Goal: Information Seeking & Learning: Learn about a topic

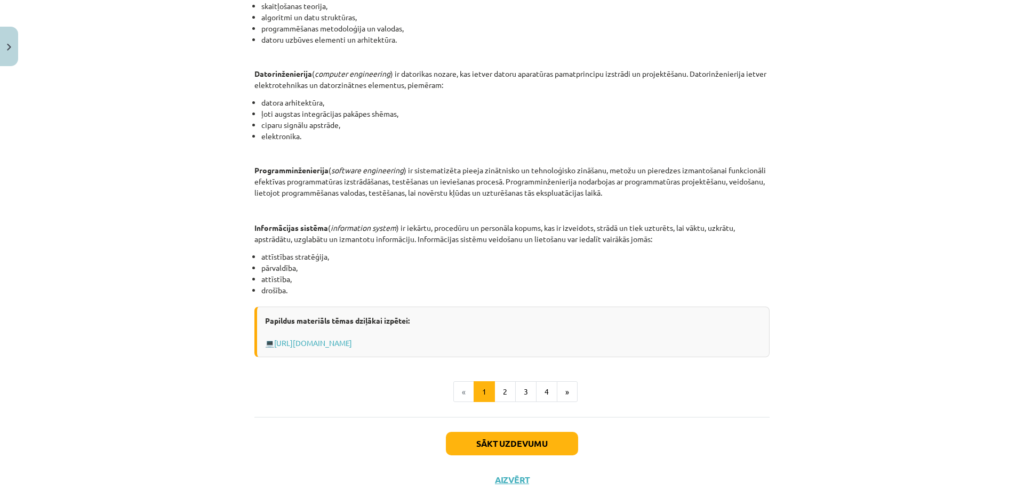
scroll to position [422, 0]
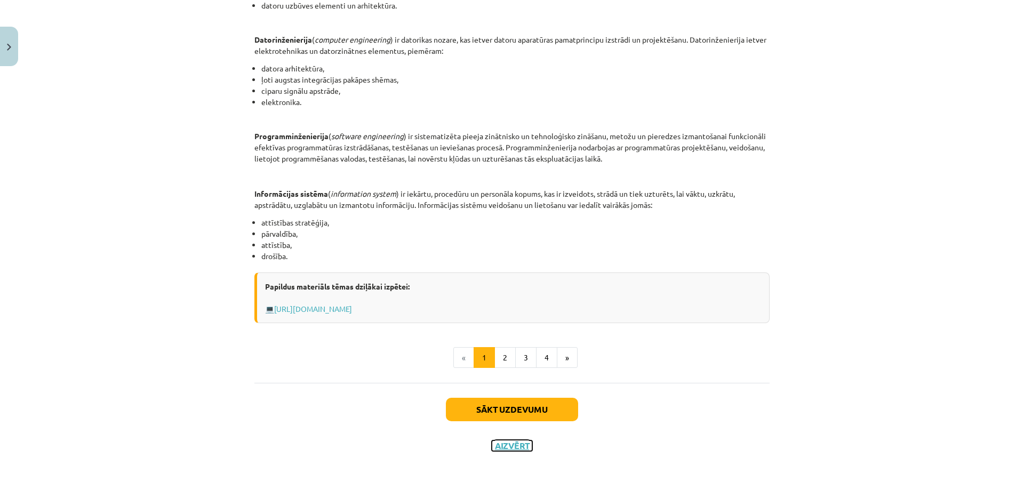
click at [499, 446] on button "Aizvērt" at bounding box center [512, 446] width 41 height 11
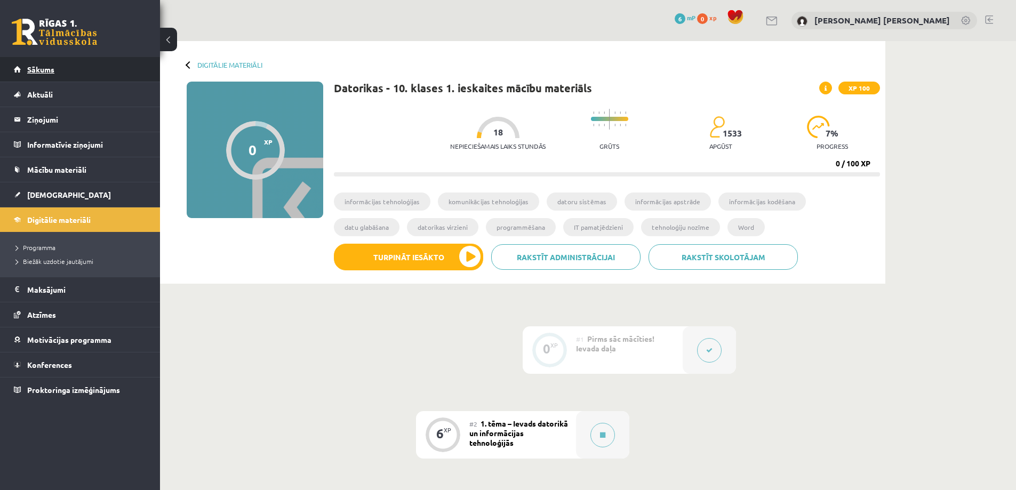
click at [84, 76] on link "Sākums" at bounding box center [80, 69] width 133 height 25
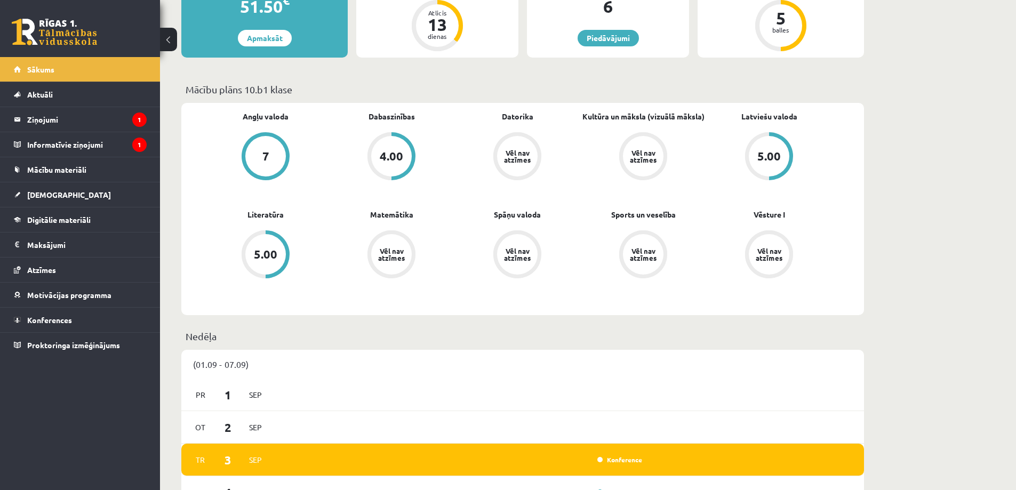
scroll to position [480, 0]
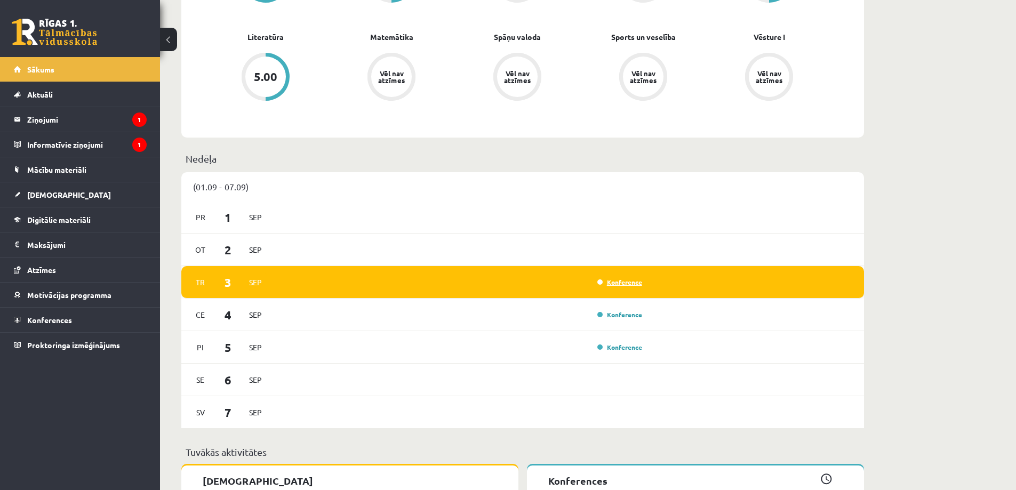
click at [618, 281] on link "Konference" at bounding box center [619, 282] width 45 height 9
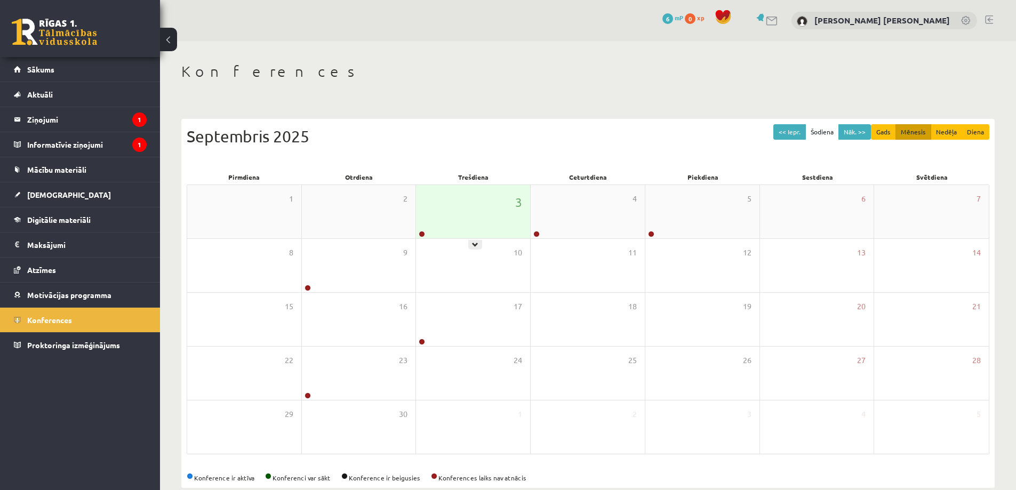
click at [474, 229] on div "3" at bounding box center [473, 211] width 114 height 53
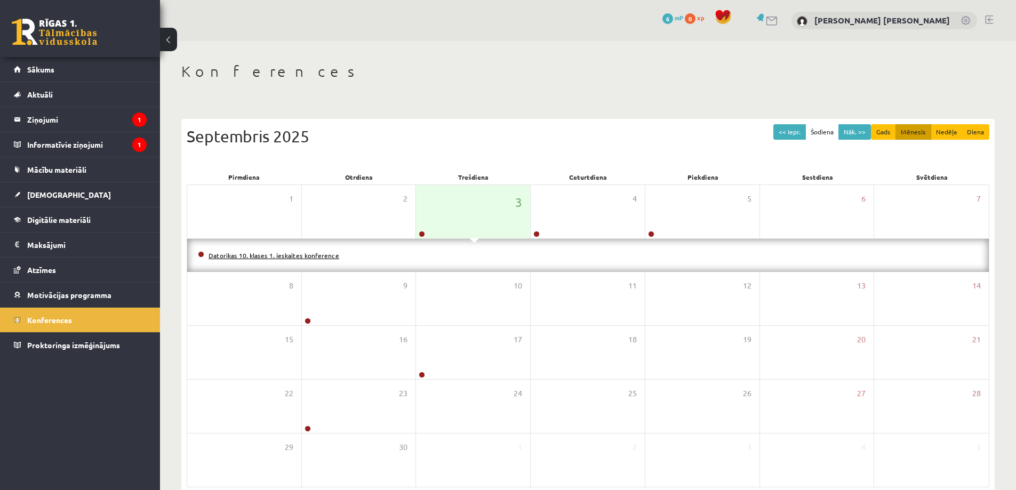
click at [313, 256] on link "Datorikas 10. klases 1. ieskaites konference" at bounding box center [274, 255] width 131 height 9
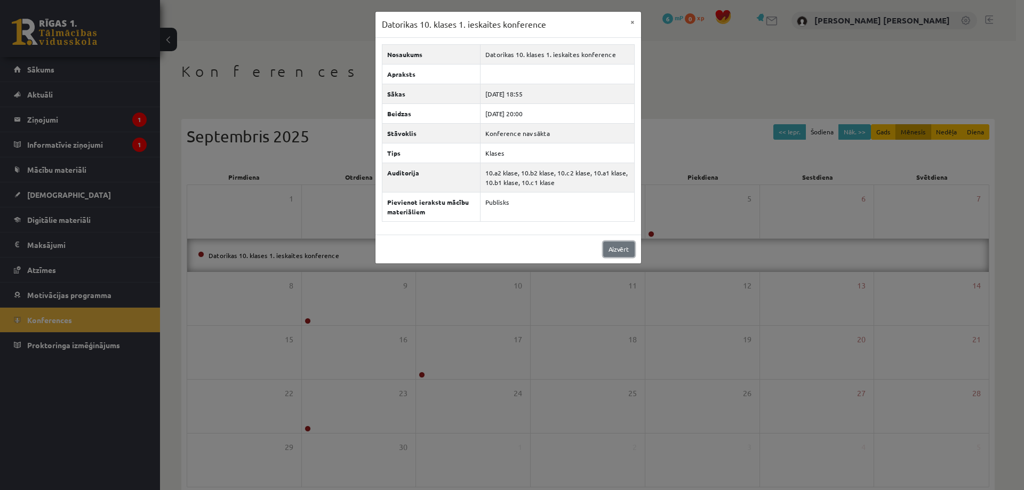
click at [612, 254] on link "Aizvērt" at bounding box center [618, 249] width 31 height 15
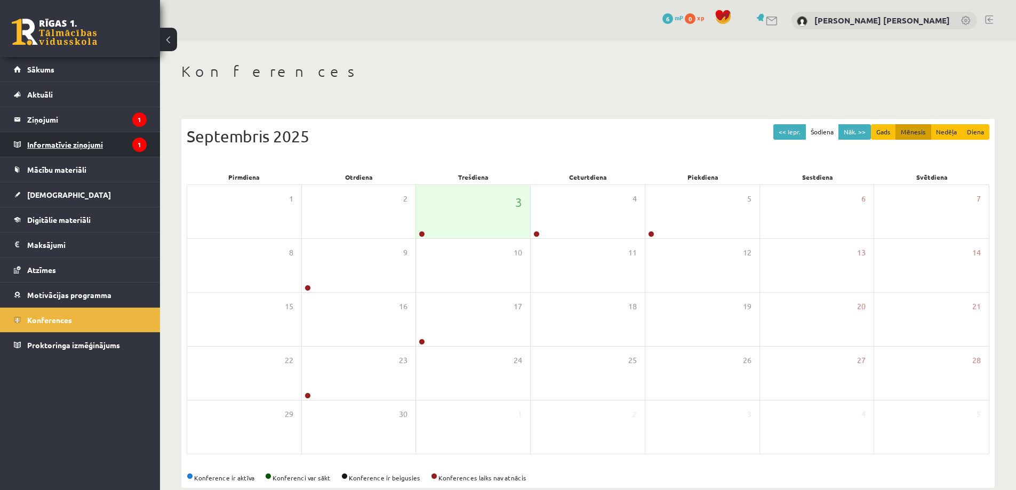
click at [103, 142] on legend "Informatīvie ziņojumi 1" at bounding box center [86, 144] width 119 height 25
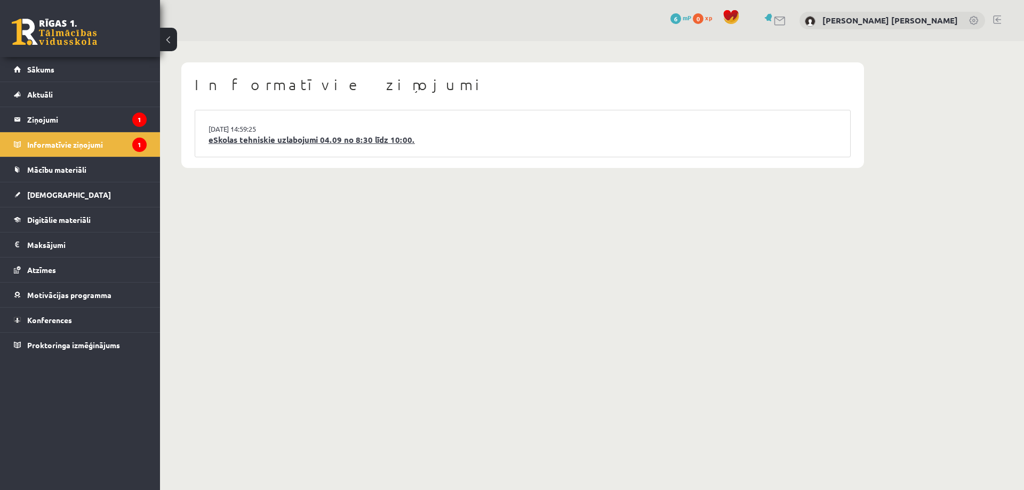
click at [285, 144] on link "eSkolas tehniskie uzlabojumi 04.09 no 8:30 līdz 10:00." at bounding box center [523, 140] width 628 height 12
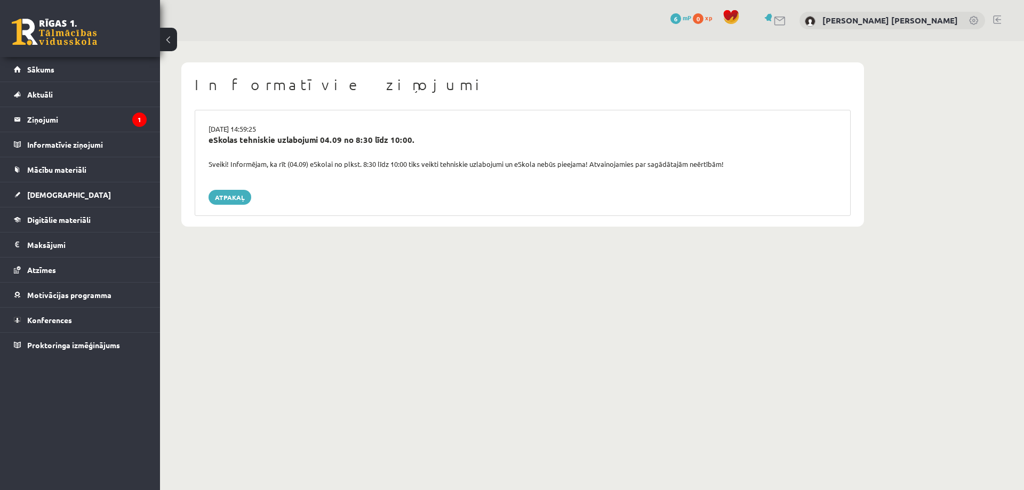
click at [42, 120] on legend "Ziņojumi 1" at bounding box center [86, 119] width 119 height 25
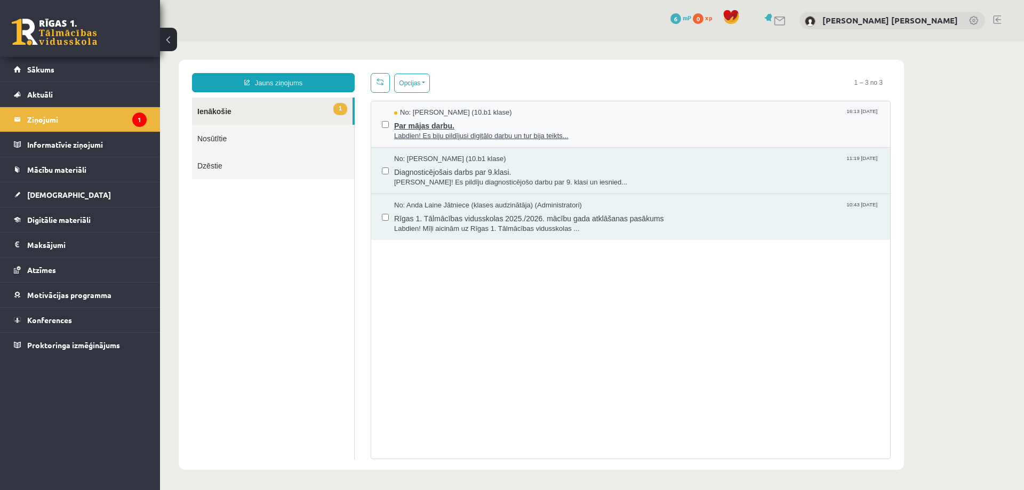
click at [444, 134] on span "Labdien! Es biju pildījusi digitālo darbu un tur bija teikts..." at bounding box center [636, 136] width 485 height 10
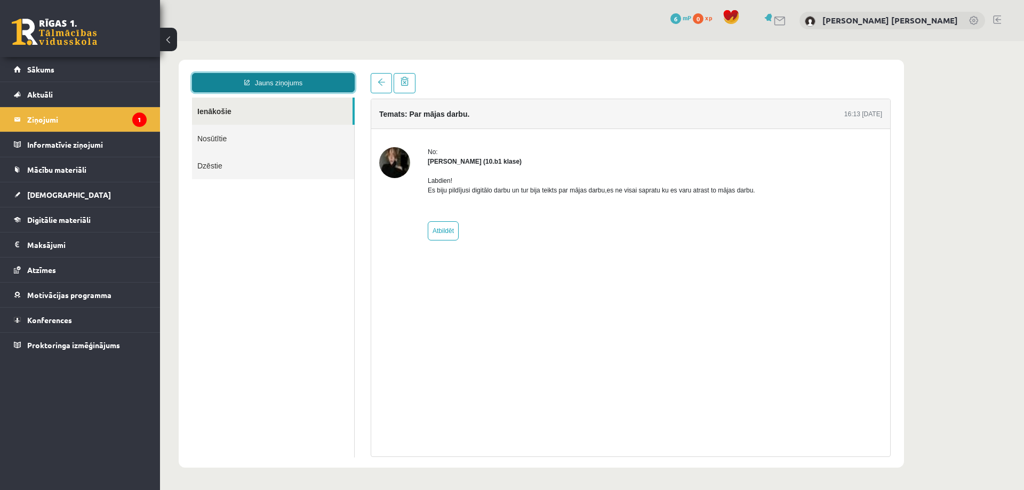
click at [300, 84] on link "Jauns ziņojums" at bounding box center [273, 82] width 163 height 19
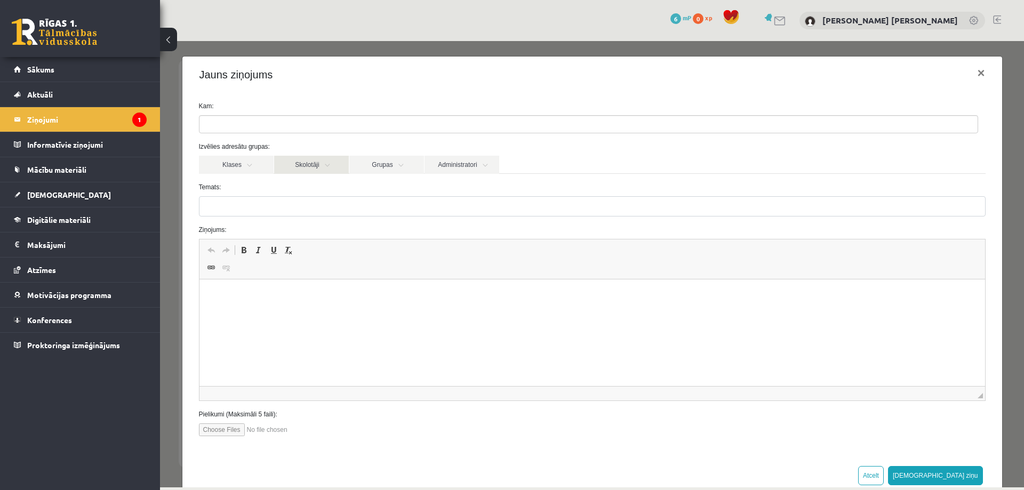
click at [305, 167] on link "Skolotāji" at bounding box center [311, 165] width 75 height 18
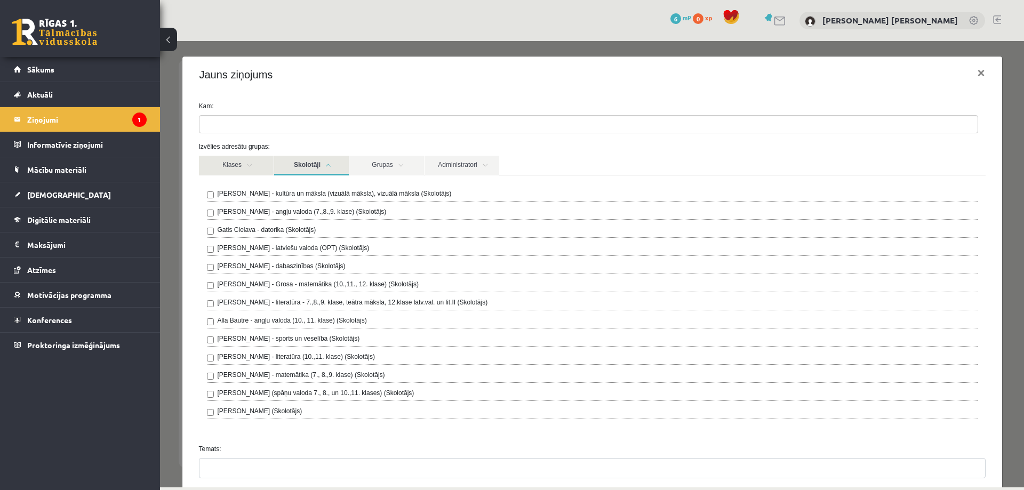
click at [232, 169] on link "Klases" at bounding box center [236, 166] width 75 height 20
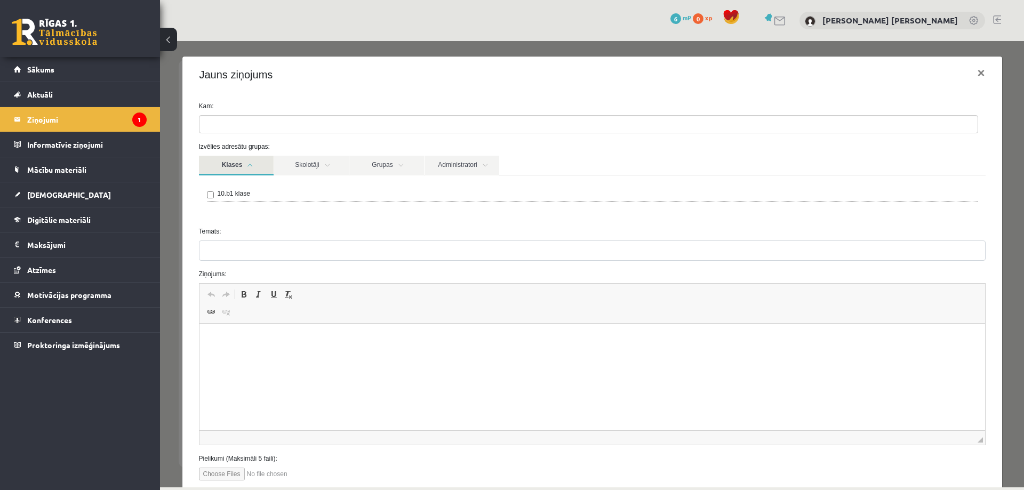
click at [247, 166] on link "Klases" at bounding box center [236, 166] width 75 height 20
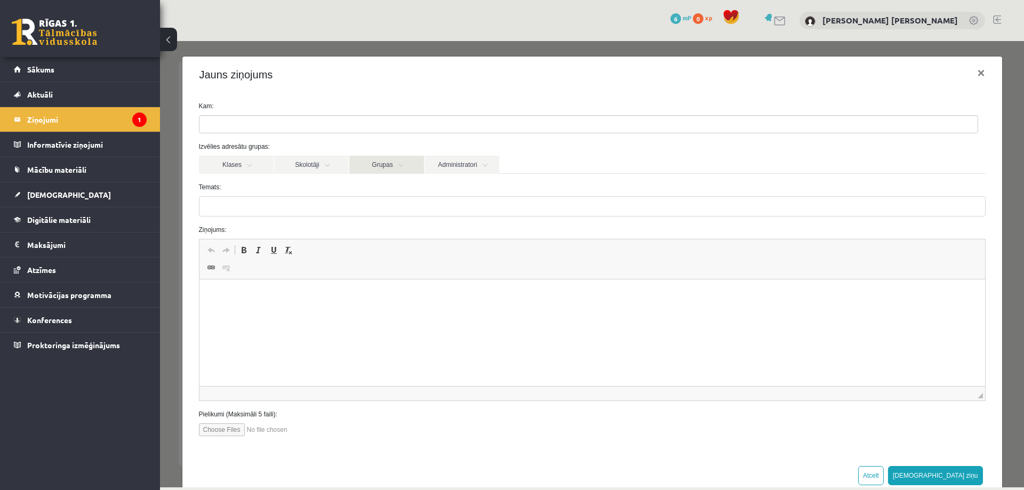
click at [382, 165] on link "Grupas" at bounding box center [386, 165] width 75 height 18
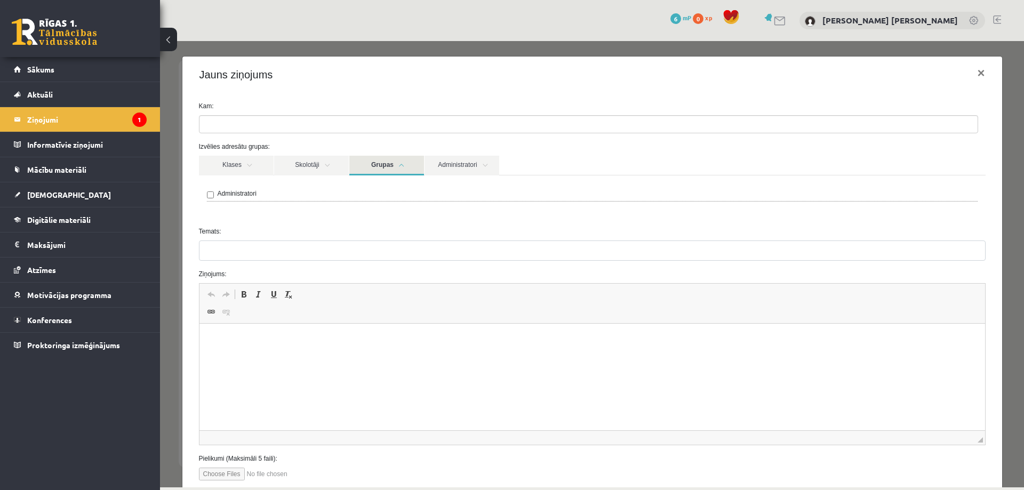
click at [382, 165] on link "Grupas" at bounding box center [386, 166] width 75 height 20
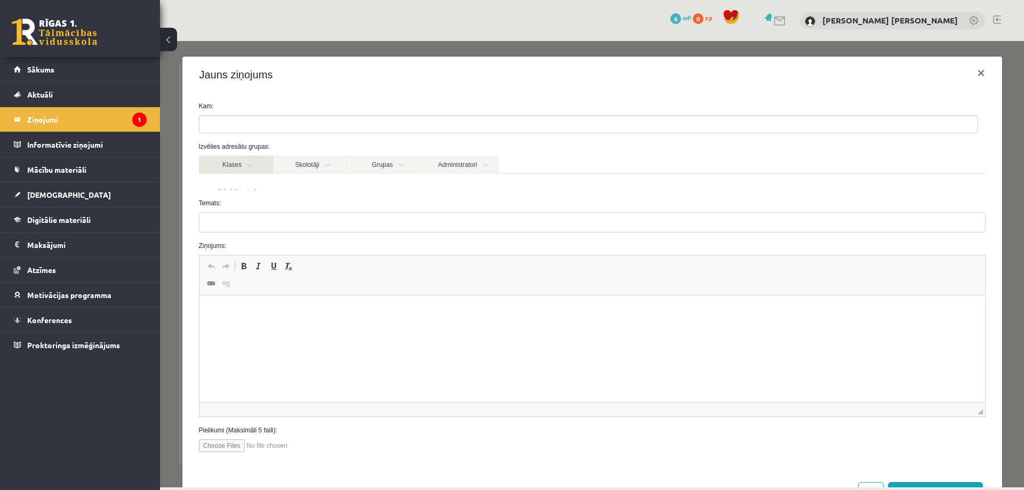
click at [232, 169] on link "Klases" at bounding box center [236, 165] width 75 height 18
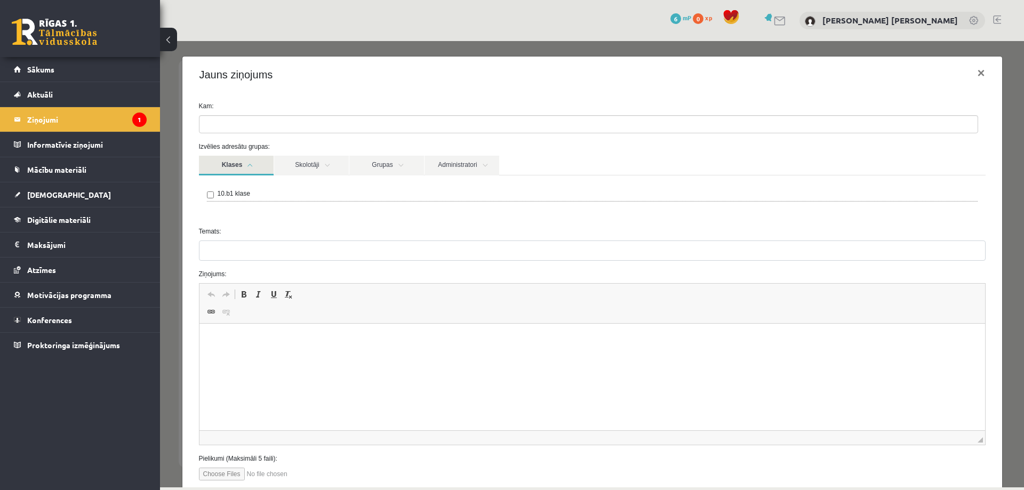
click at [249, 162] on link "Klases" at bounding box center [236, 166] width 75 height 20
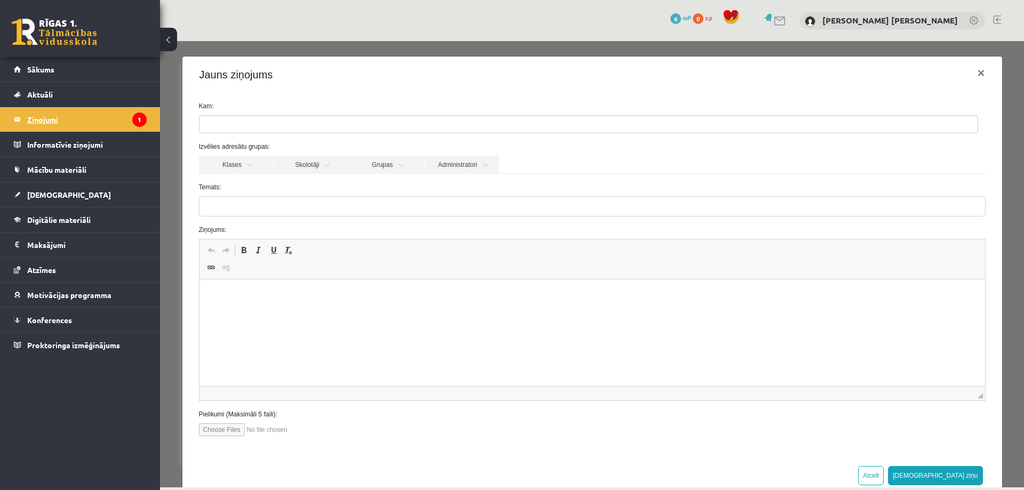
click at [23, 118] on link "Ziņojumi 1" at bounding box center [80, 119] width 133 height 25
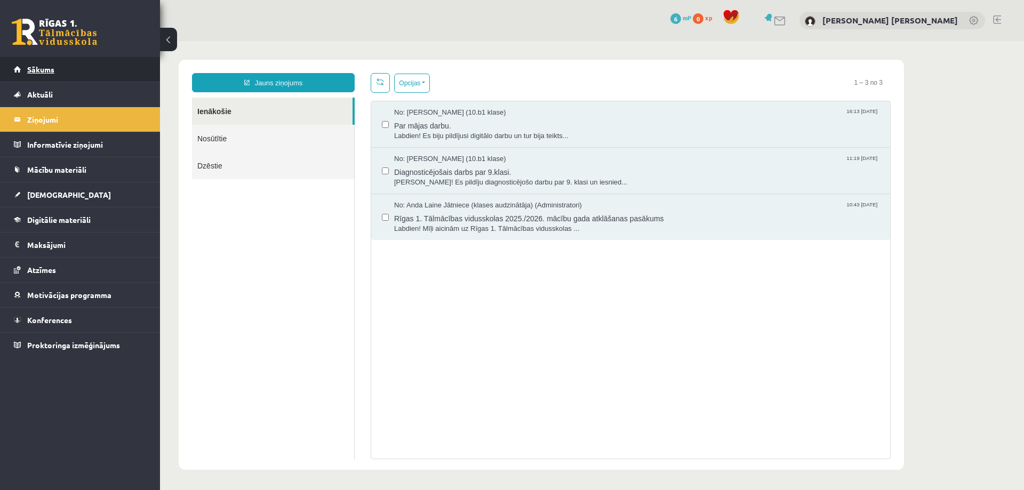
click at [99, 77] on link "Sākums" at bounding box center [80, 69] width 133 height 25
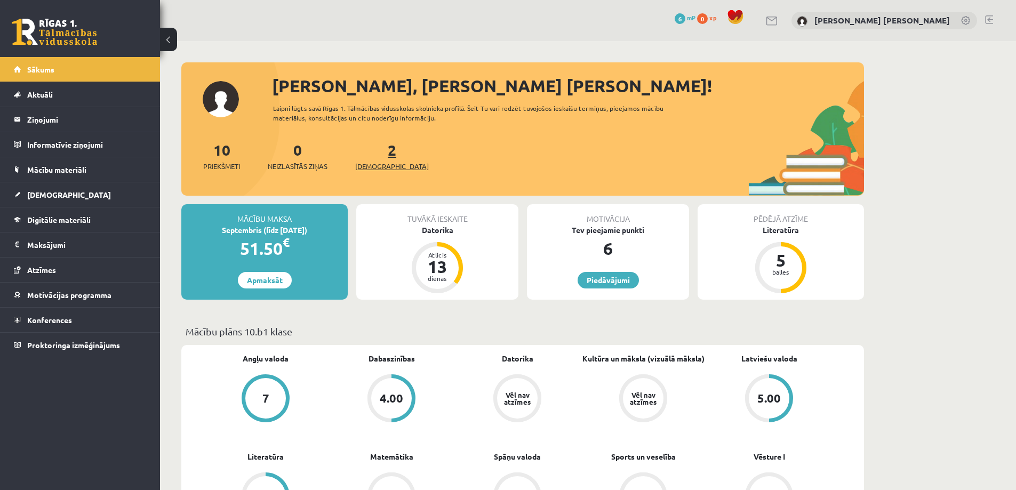
click at [370, 165] on span "[DEMOGRAPHIC_DATA]" at bounding box center [392, 166] width 74 height 11
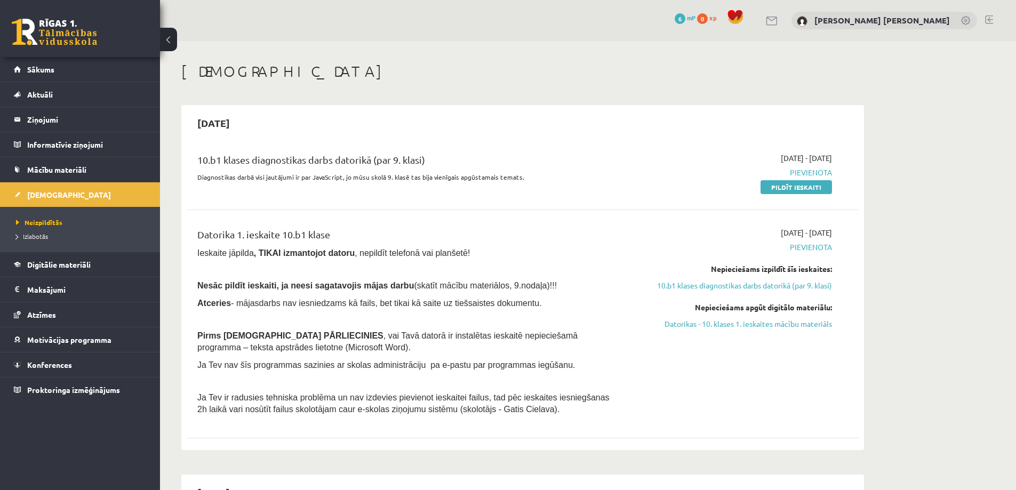
click at [392, 177] on p "Diagnostikas darbā visi jautājumi ir par JavaScript, jo mūsu skolā 9. klasē tas…" at bounding box center [406, 177] width 418 height 10
click at [321, 163] on div "10.b1 klases diagnostikas darbs datorikā (par 9. klasi)" at bounding box center [406, 163] width 418 height 20
click at [41, 66] on span "Sākums" at bounding box center [40, 70] width 27 height 10
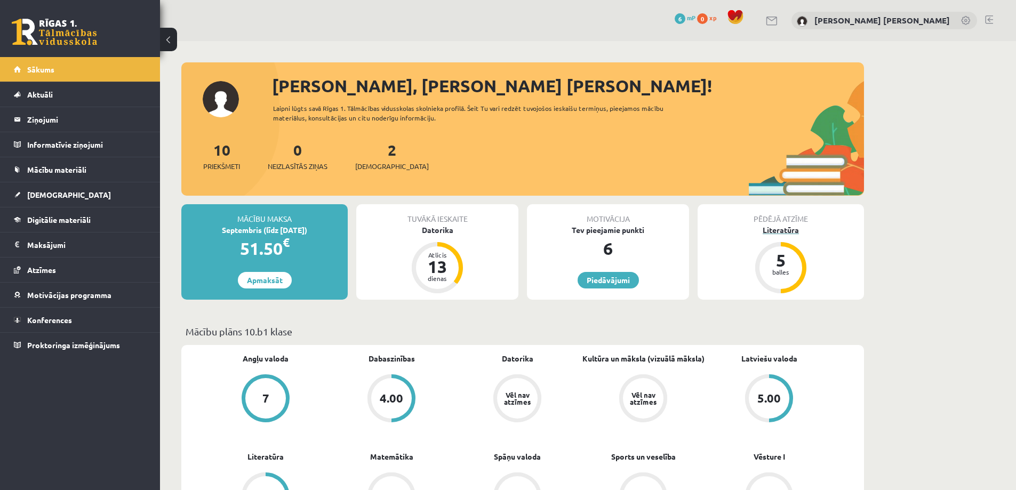
click at [778, 231] on div "Literatūra" at bounding box center [781, 230] width 166 height 11
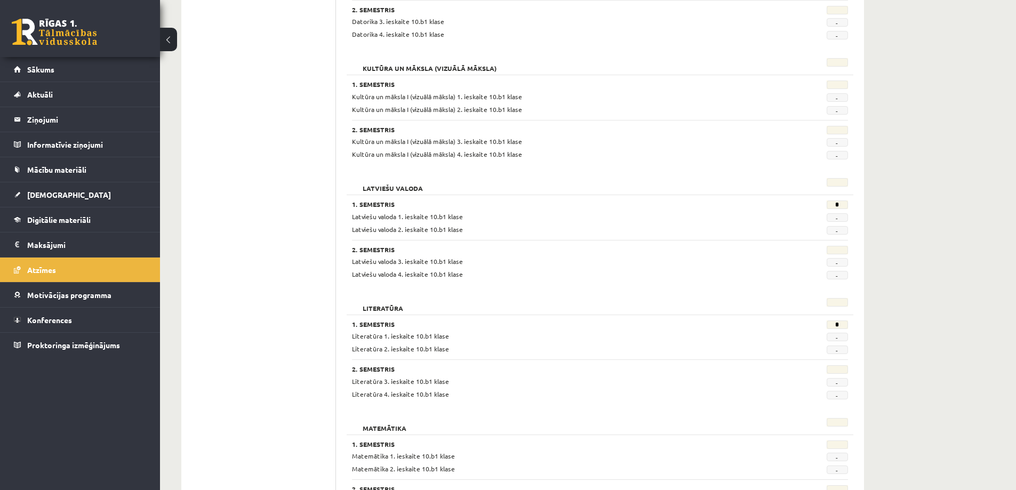
scroll to position [480, 0]
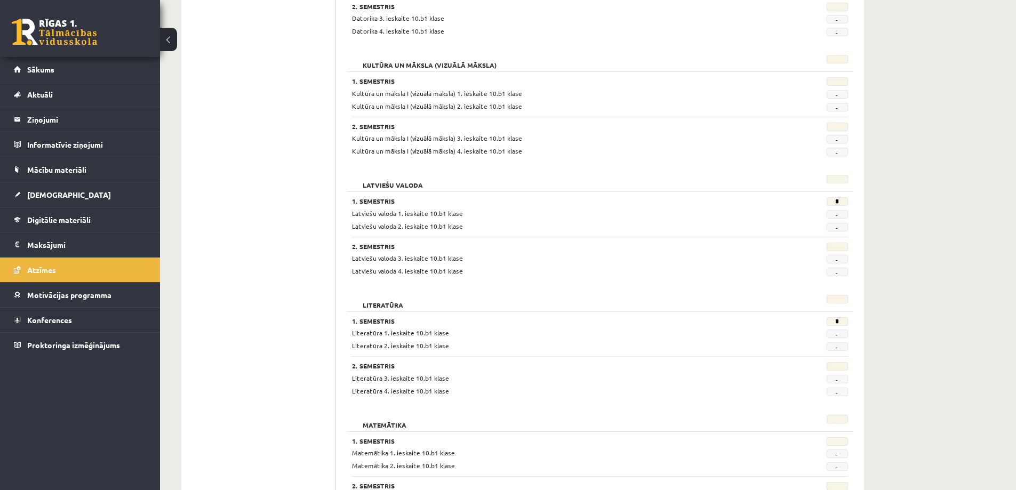
click at [206, 276] on ul "Profils Atzīmes Maksājumi [GEOGRAPHIC_DATA] Mana motivācija" at bounding box center [264, 279] width 144 height 1219
click at [51, 323] on span "Konferences" at bounding box center [49, 320] width 45 height 10
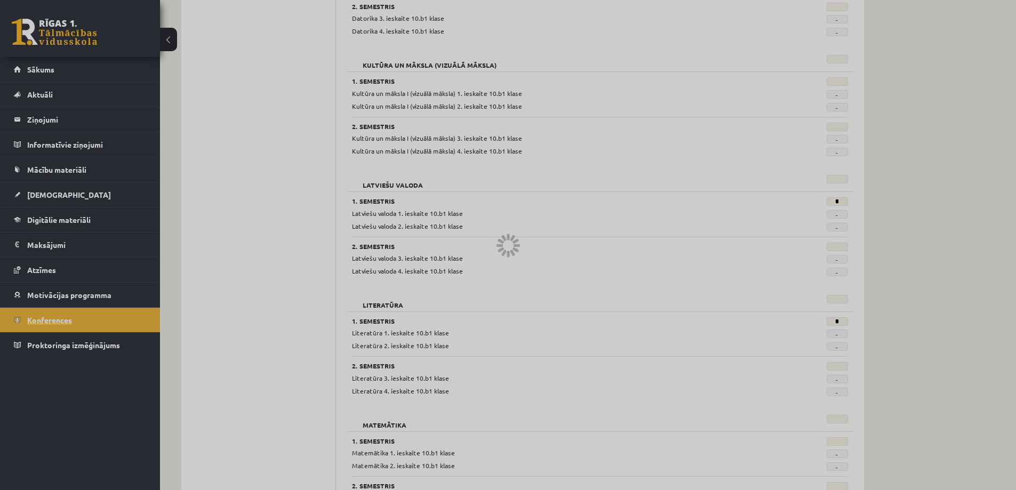
scroll to position [20, 0]
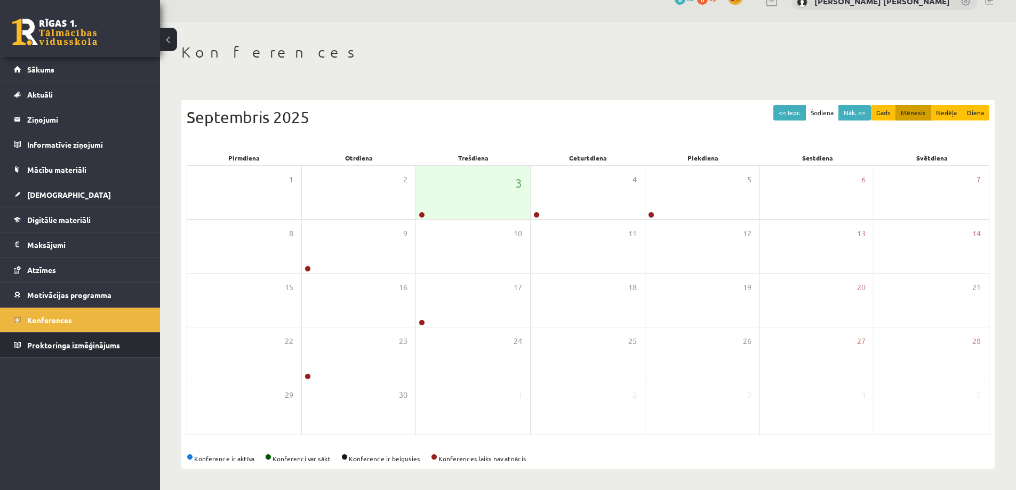
click at [52, 346] on span "Proktoringa izmēģinājums" at bounding box center [73, 345] width 93 height 10
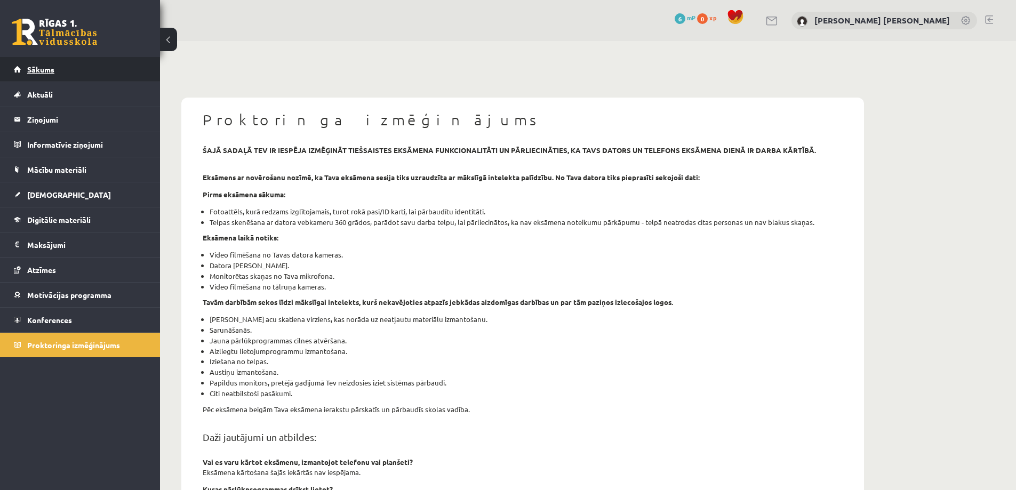
click at [45, 71] on span "Sākums" at bounding box center [40, 70] width 27 height 10
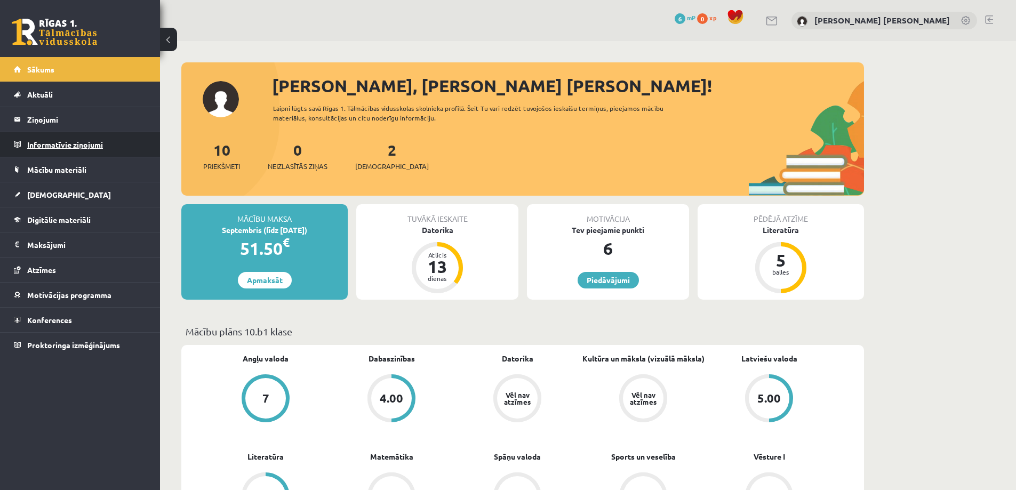
click at [66, 139] on legend "Informatīvie ziņojumi 0" at bounding box center [86, 144] width 119 height 25
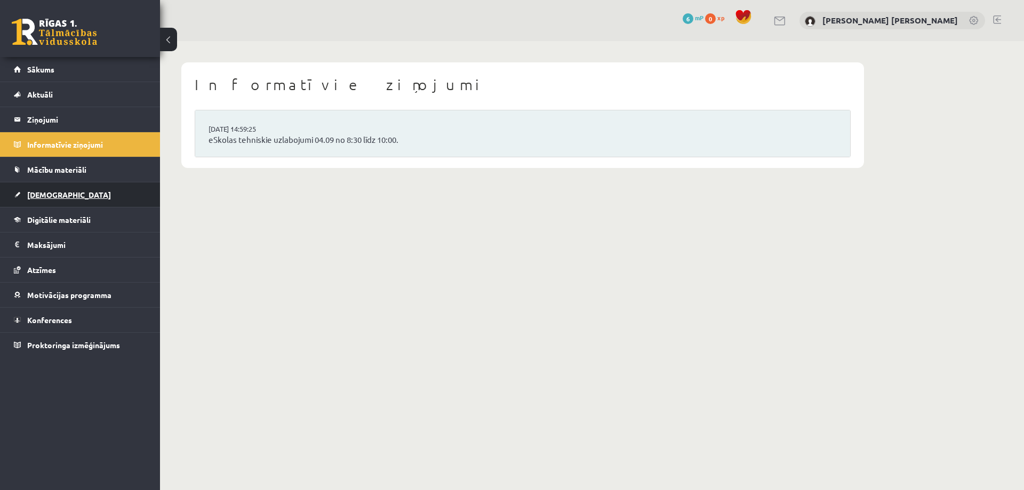
click at [45, 193] on span "[DEMOGRAPHIC_DATA]" at bounding box center [69, 195] width 84 height 10
